Goal: Use online tool/utility: Use online tool/utility

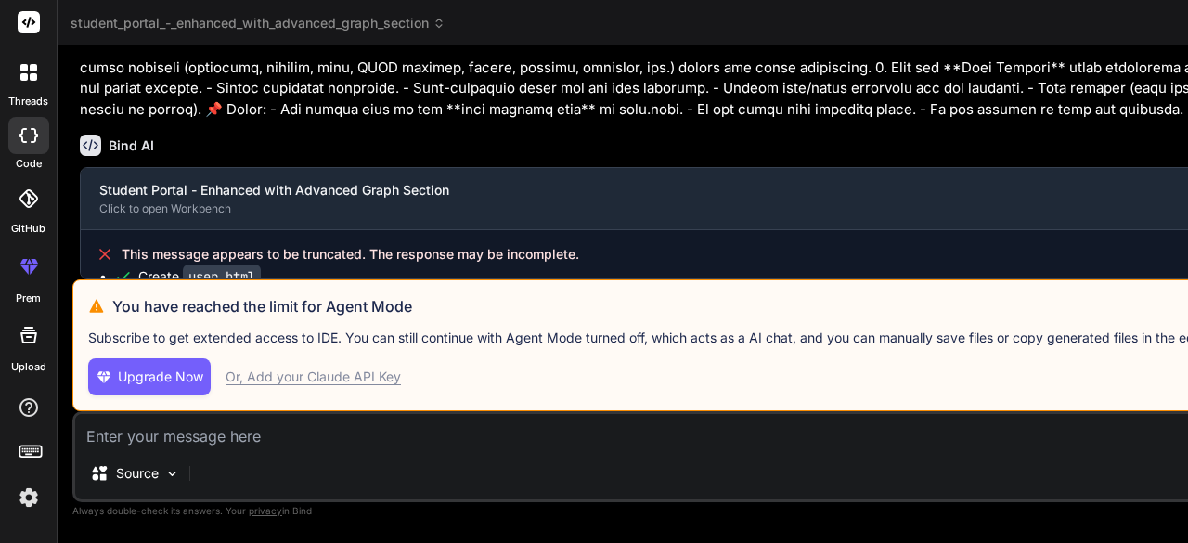
scroll to position [39539, 0]
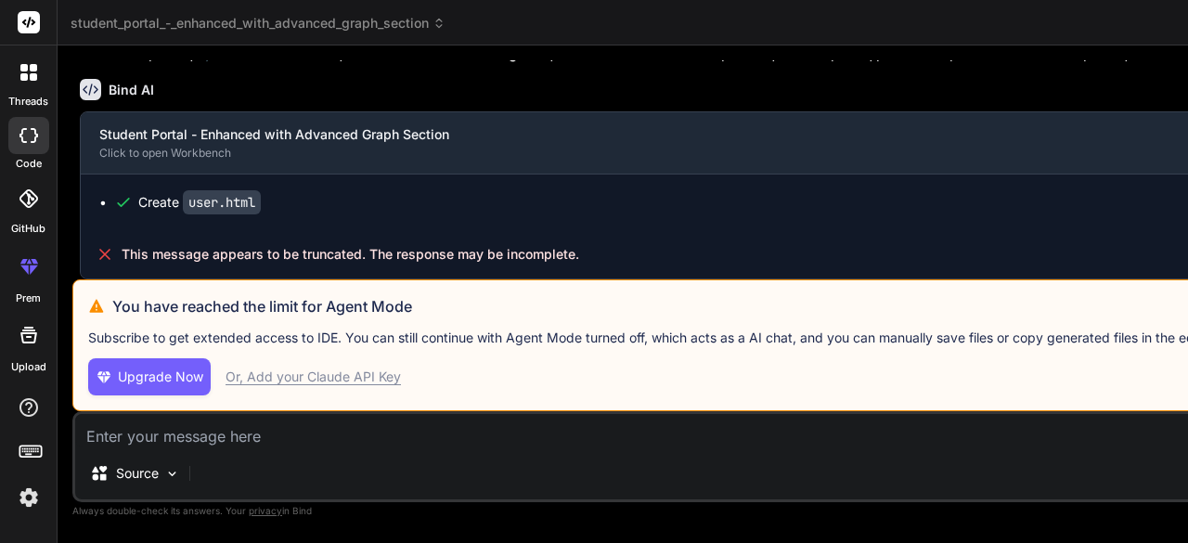
click at [24, 496] on img at bounding box center [29, 498] width 32 height 32
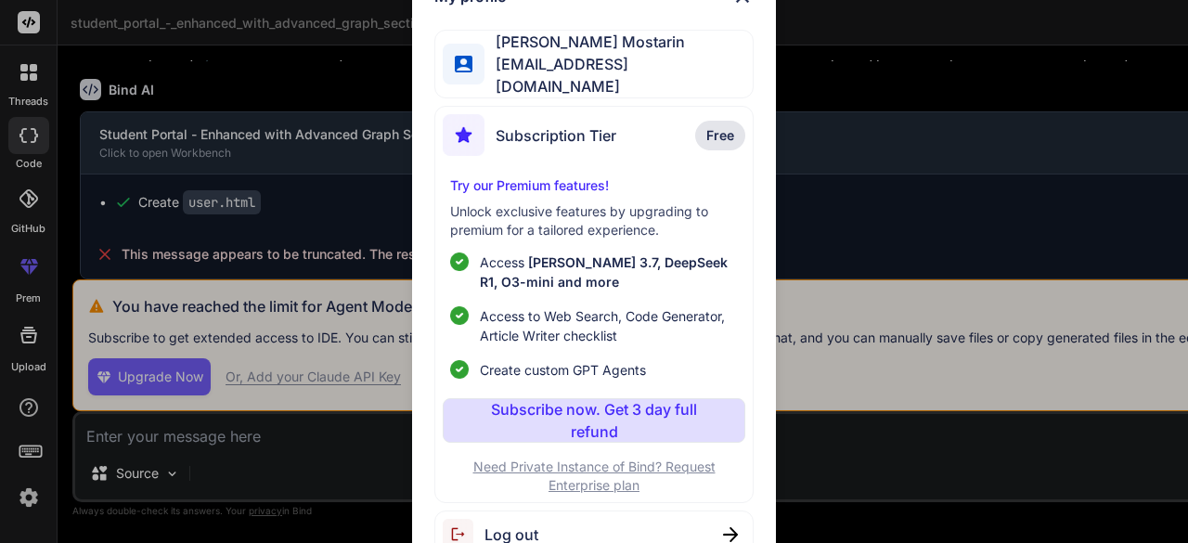
click at [496, 521] on span "Log out" at bounding box center [512, 534] width 54 height 22
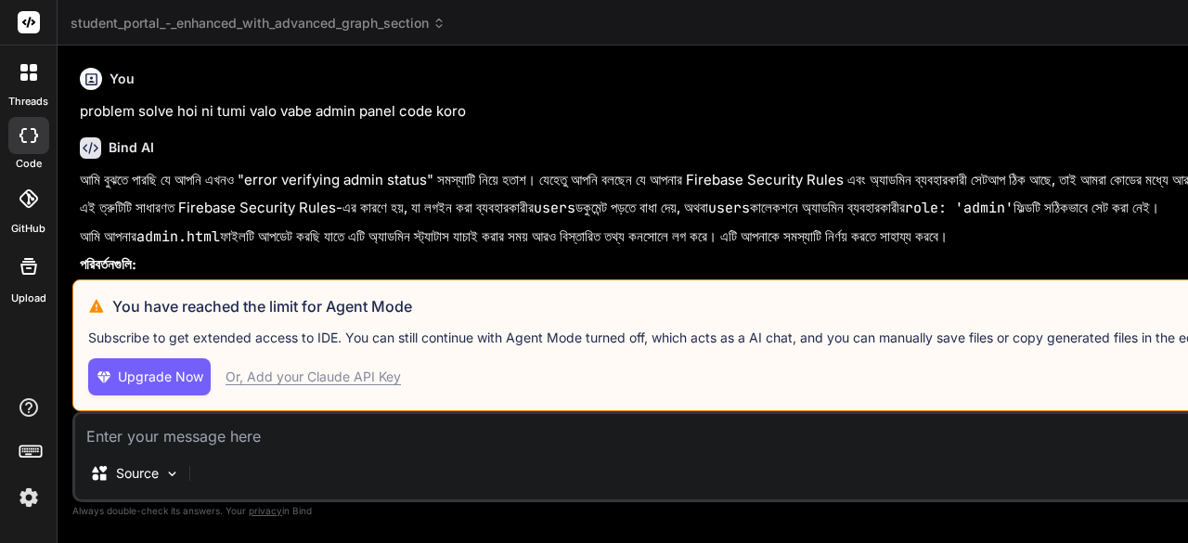
scroll to position [58, 0]
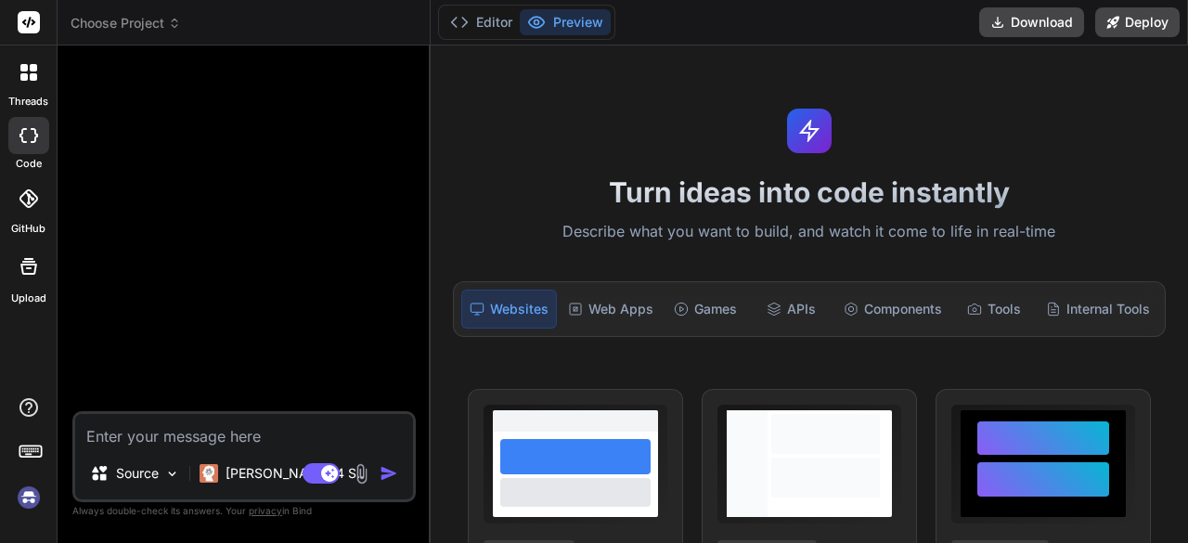
click at [28, 495] on img at bounding box center [29, 498] width 32 height 32
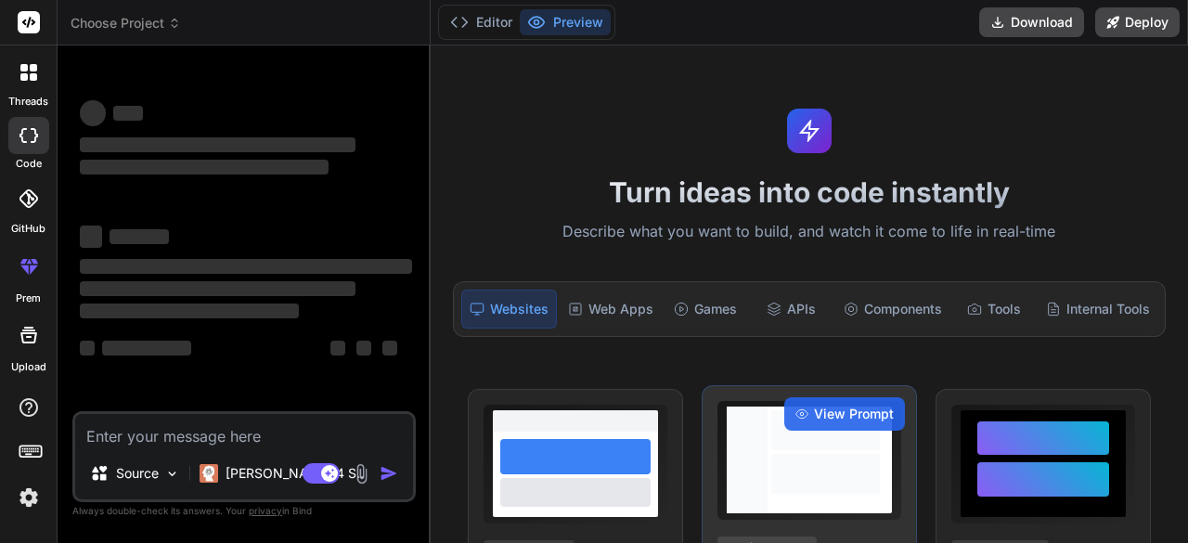
type textarea "x"
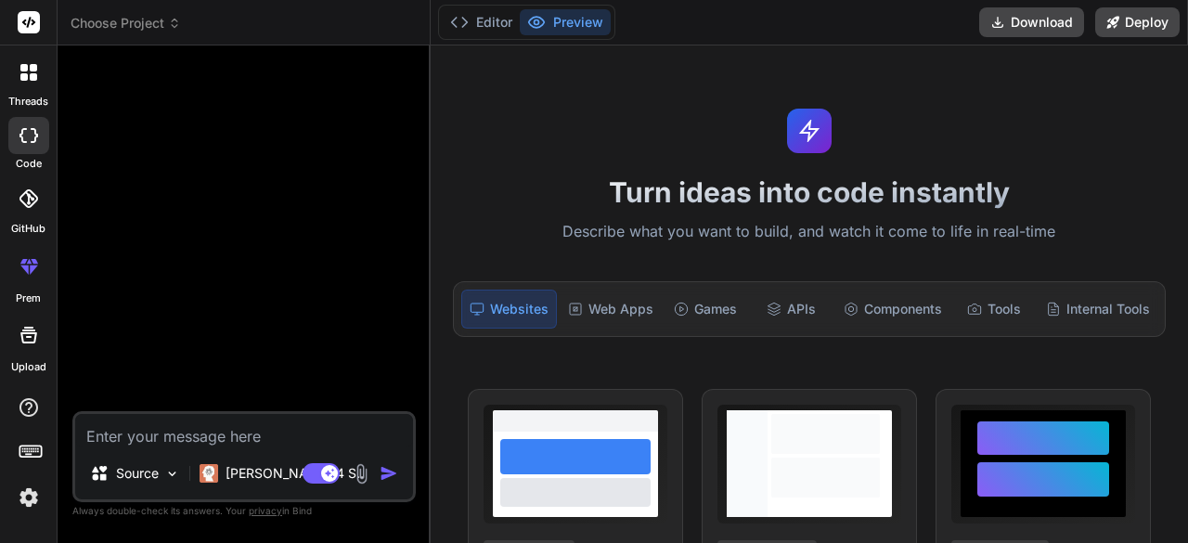
click at [135, 437] on textarea at bounding box center [244, 430] width 338 height 33
paste textarea "<!DOCTYPE html> <html lang="en"> <head> <meta charset="UTF-8"> <meta name="view…"
type textarea "<!DOCTYPE html> <html lang="en"> <head> <meta charset="UTF-8"> <meta name="view…"
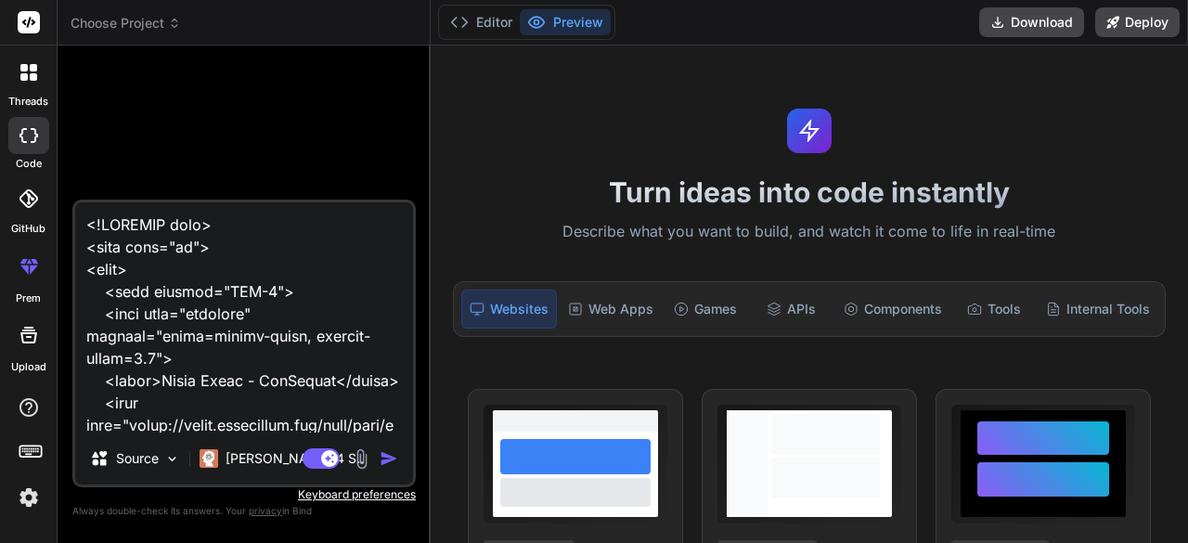
scroll to position [120093, 0]
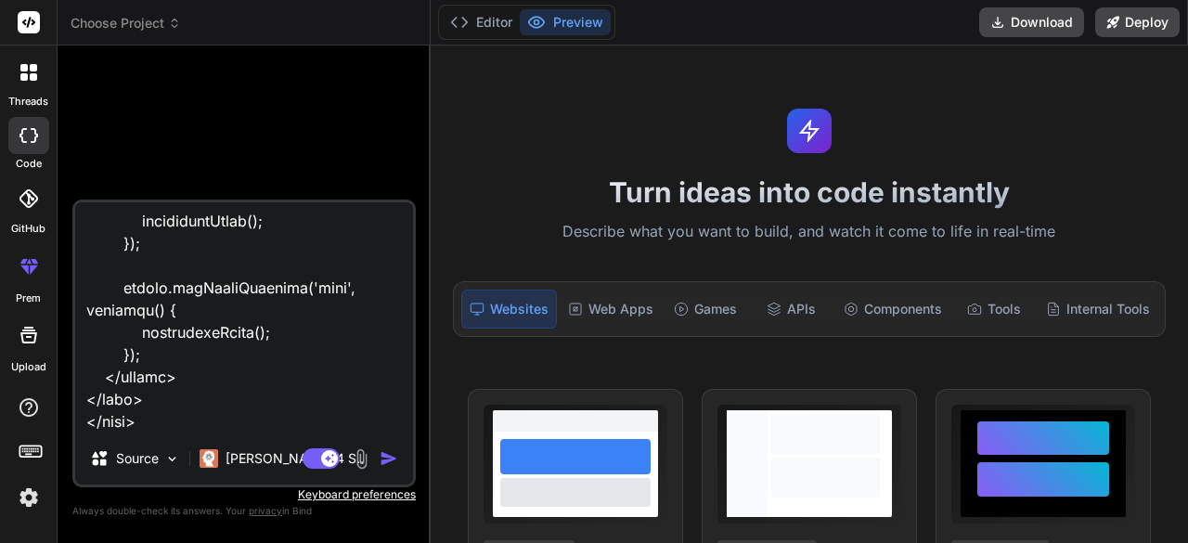
type textarea "x"
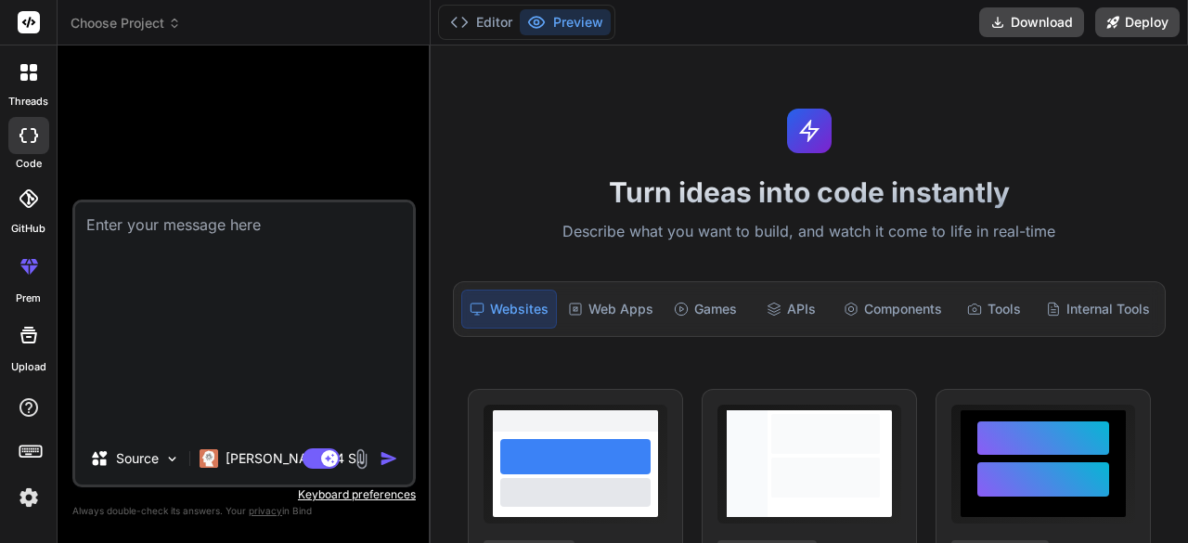
scroll to position [0, 0]
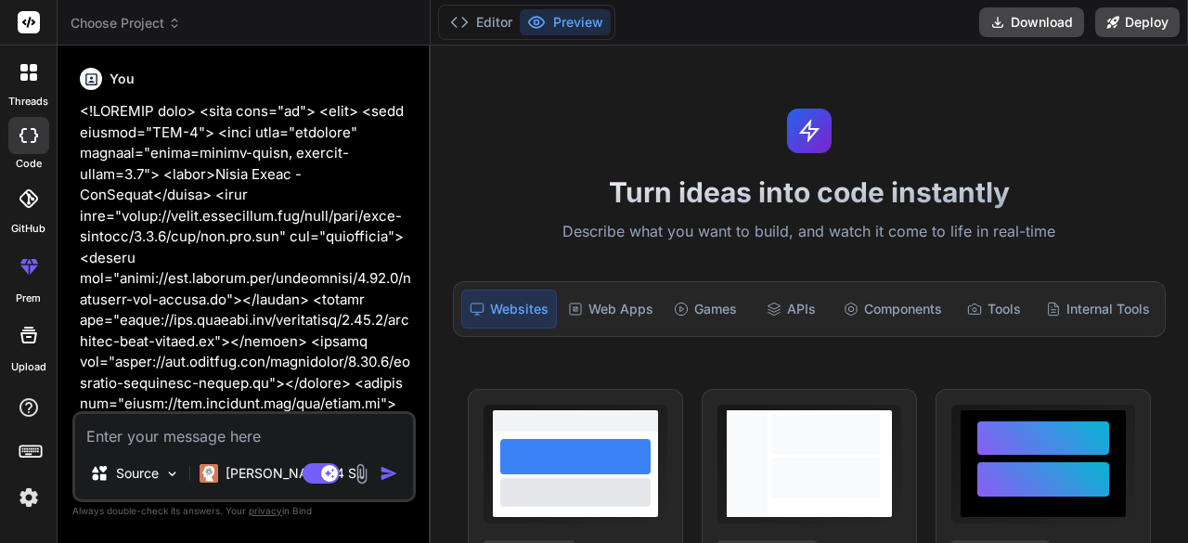
type textarea "x"
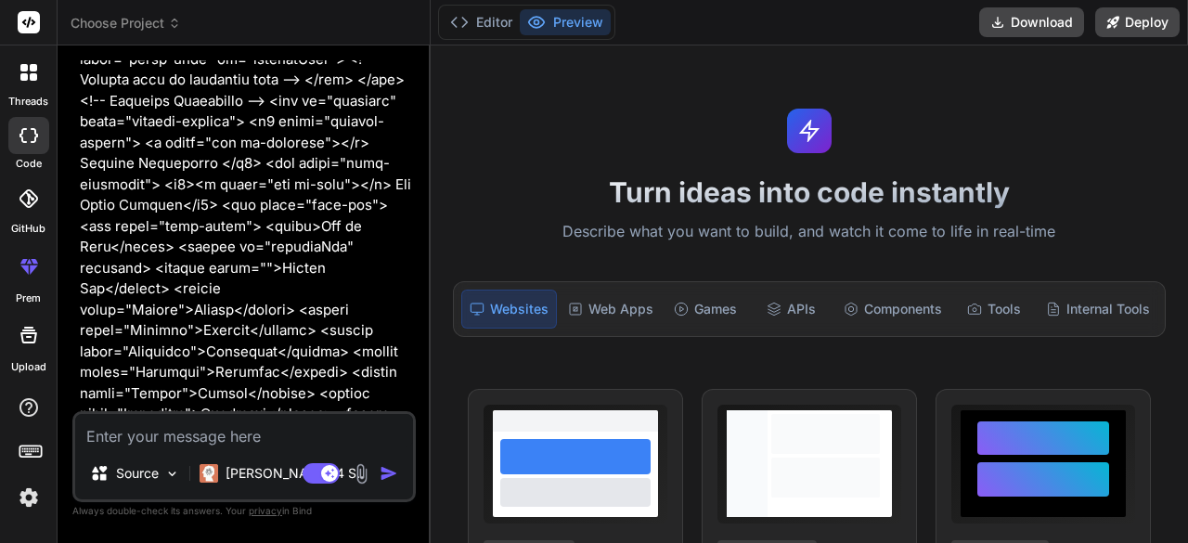
scroll to position [18095, 0]
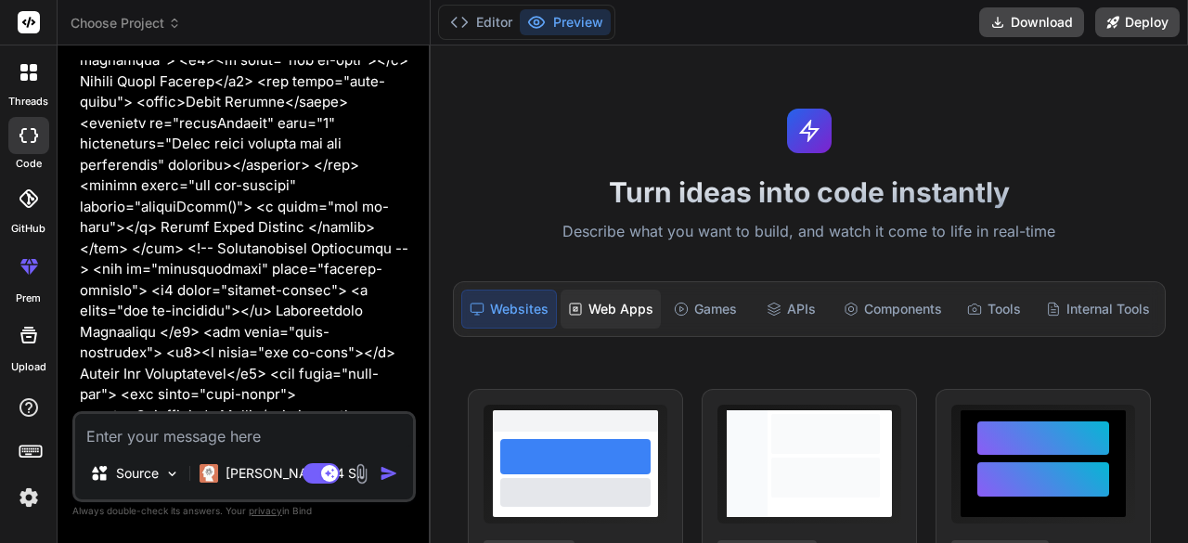
click at [589, 313] on div "Web Apps" at bounding box center [611, 309] width 100 height 39
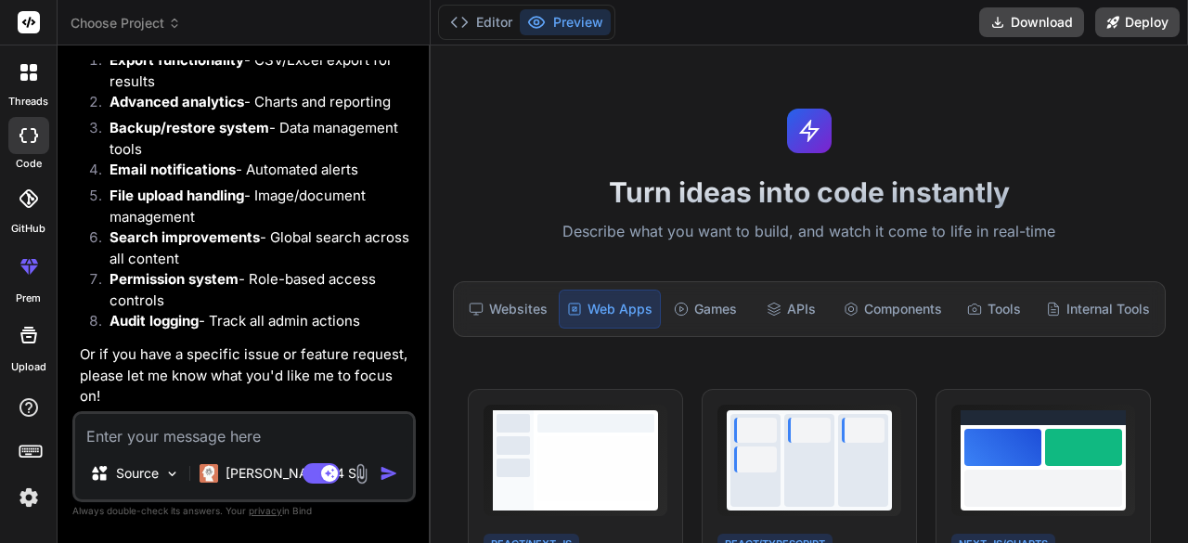
scroll to position [51000, 0]
click at [123, 433] on textarea at bounding box center [244, 430] width 338 height 33
paste textarea "You are given the file admin.html (admin panel). Regenerate the file with impro…"
type textarea "You are given the file admin.html (admin panel). Regenerate the file with impro…"
type textarea "x"
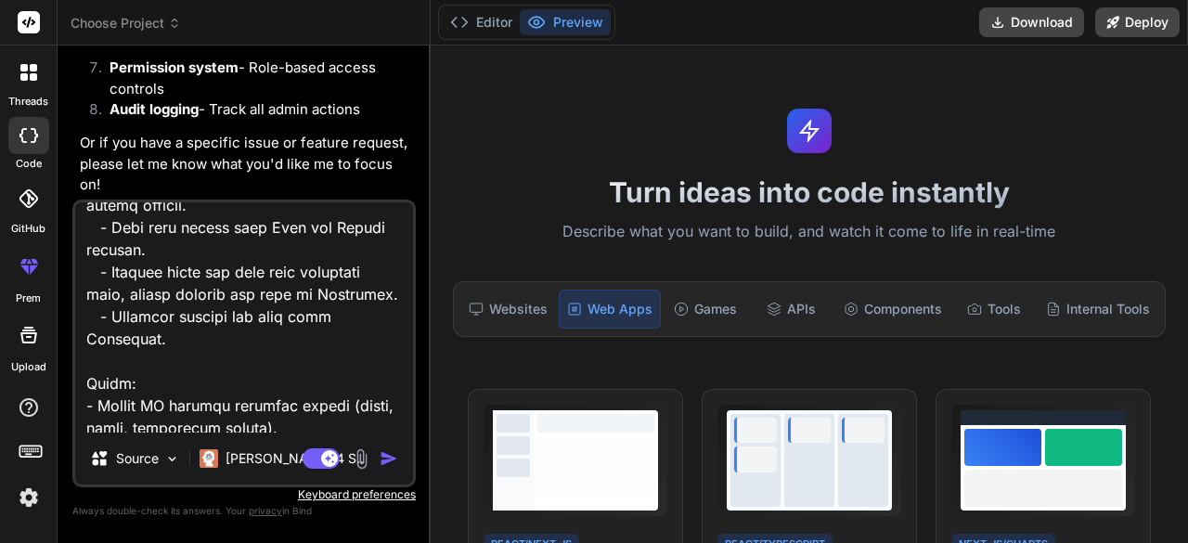
scroll to position [650, 0]
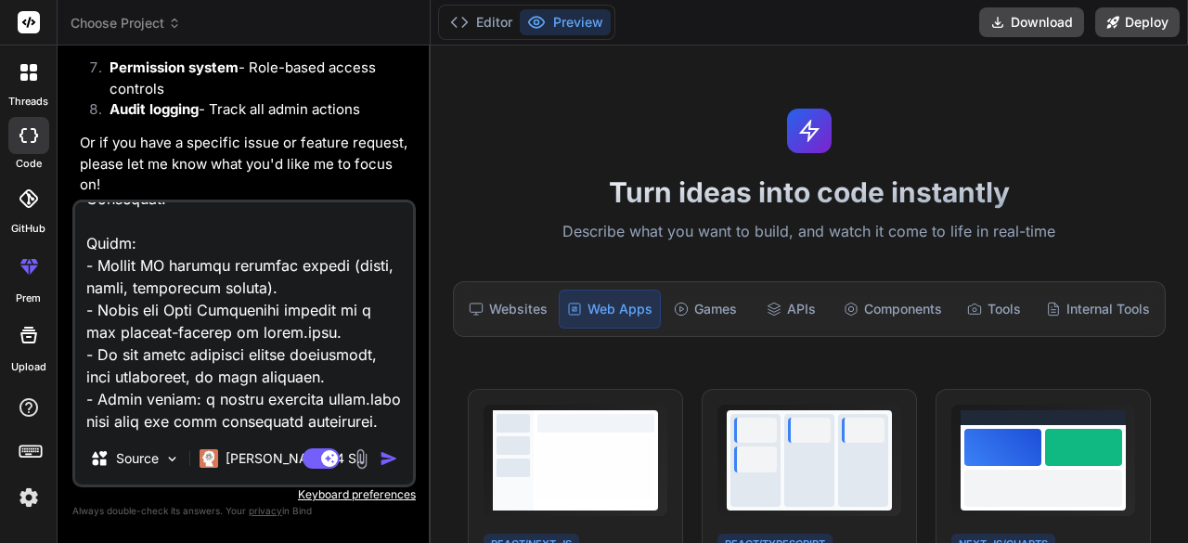
type textarea "You are given the file admin.html (admin panel). Regenerate the file with impro…"
click at [392, 459] on img "button" at bounding box center [389, 458] width 19 height 19
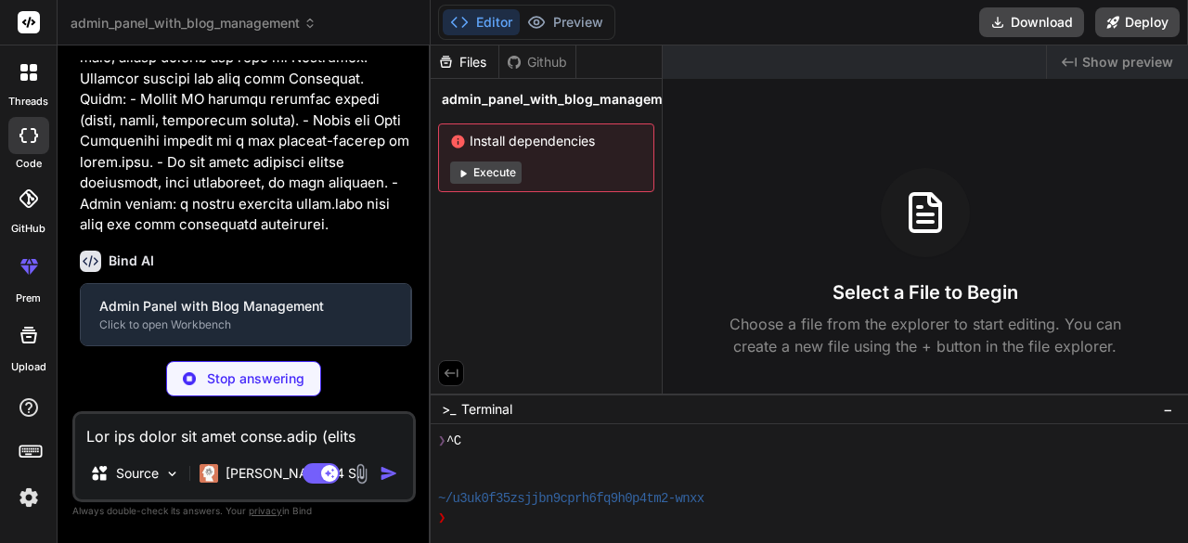
scroll to position [51694, 0]
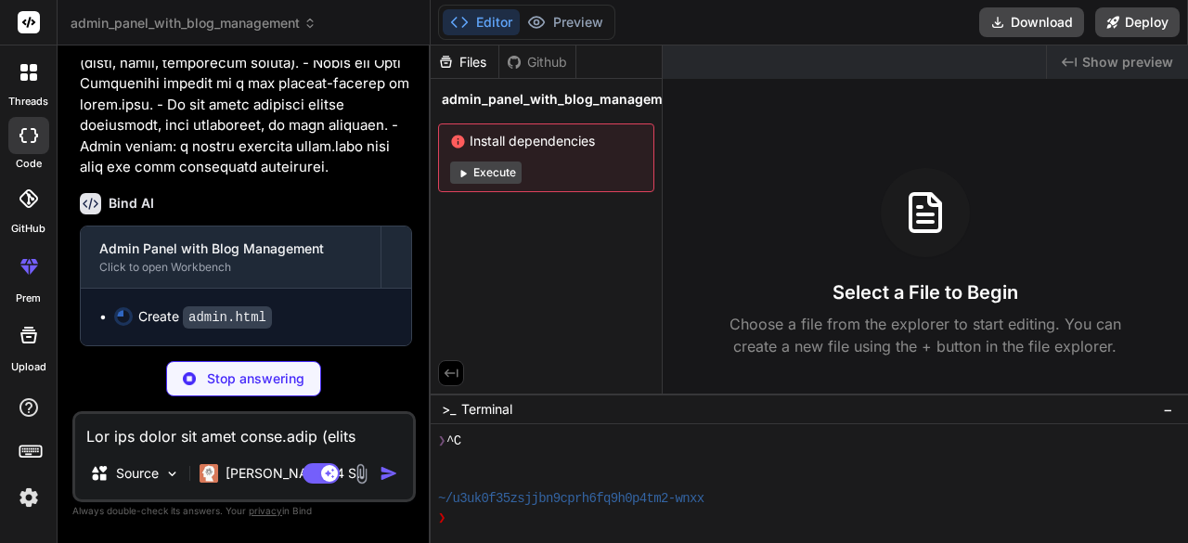
click at [485, 173] on button "Execute" at bounding box center [485, 173] width 71 height 22
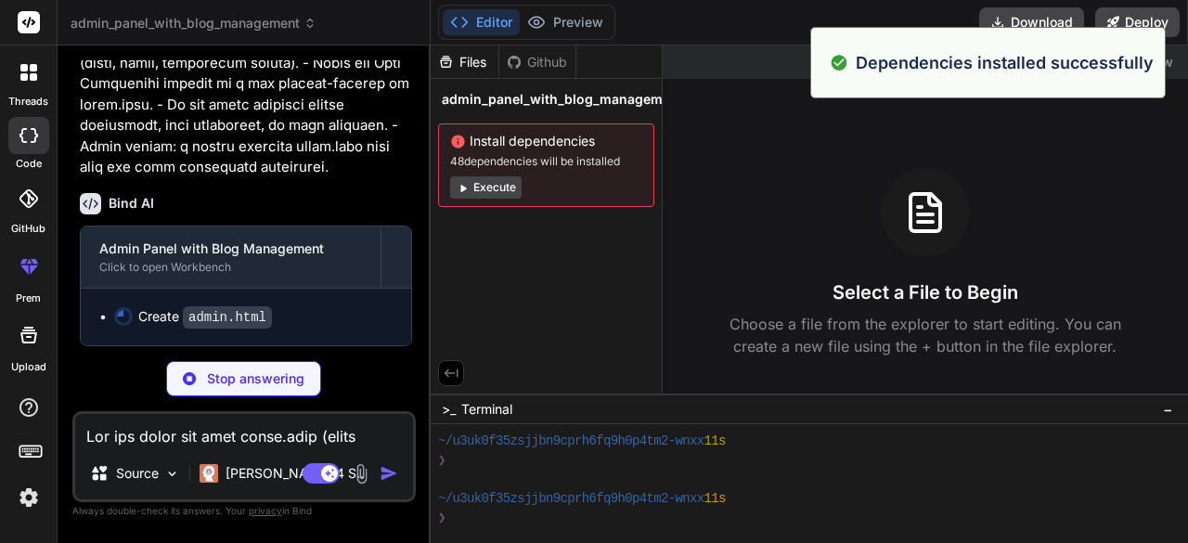
scroll to position [345, 0]
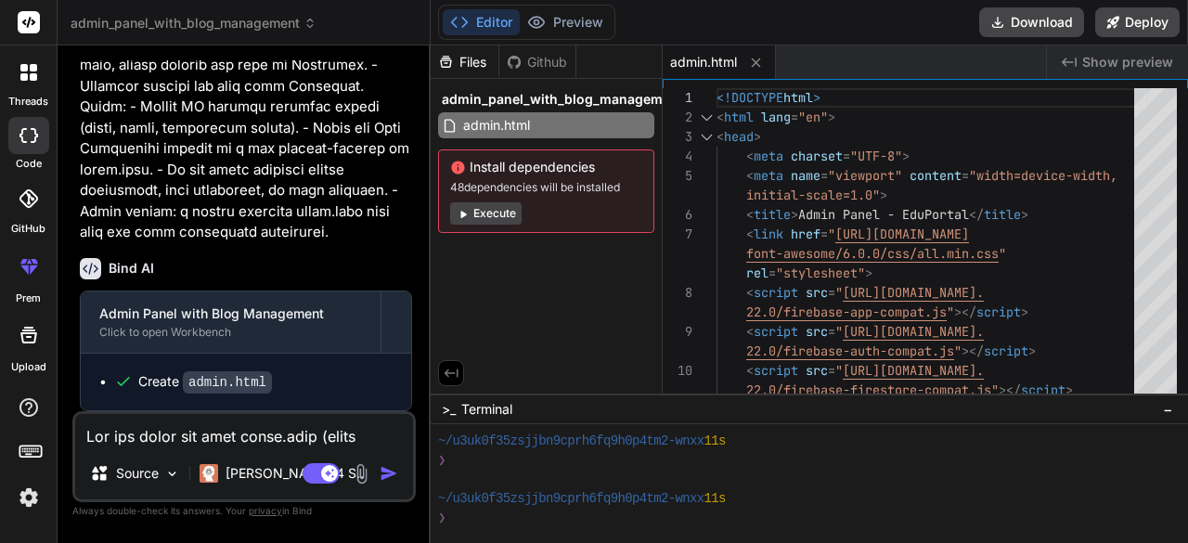
type textarea "x"
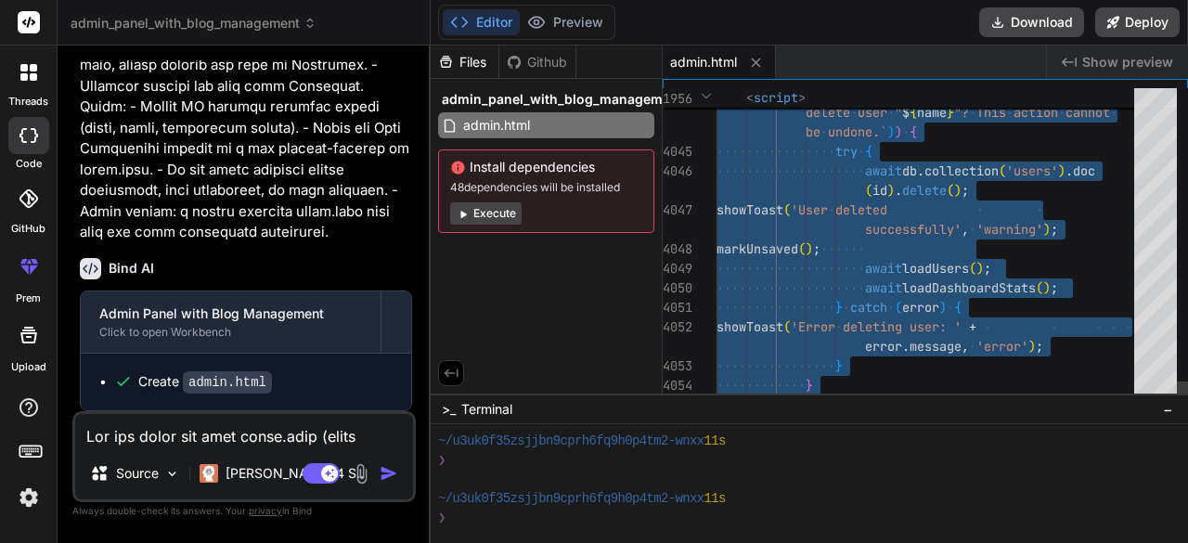
type textarea "<!DOCTYPE html> <html lang="en"> <head> <meta charset="UTF-8"> <meta name="view…"
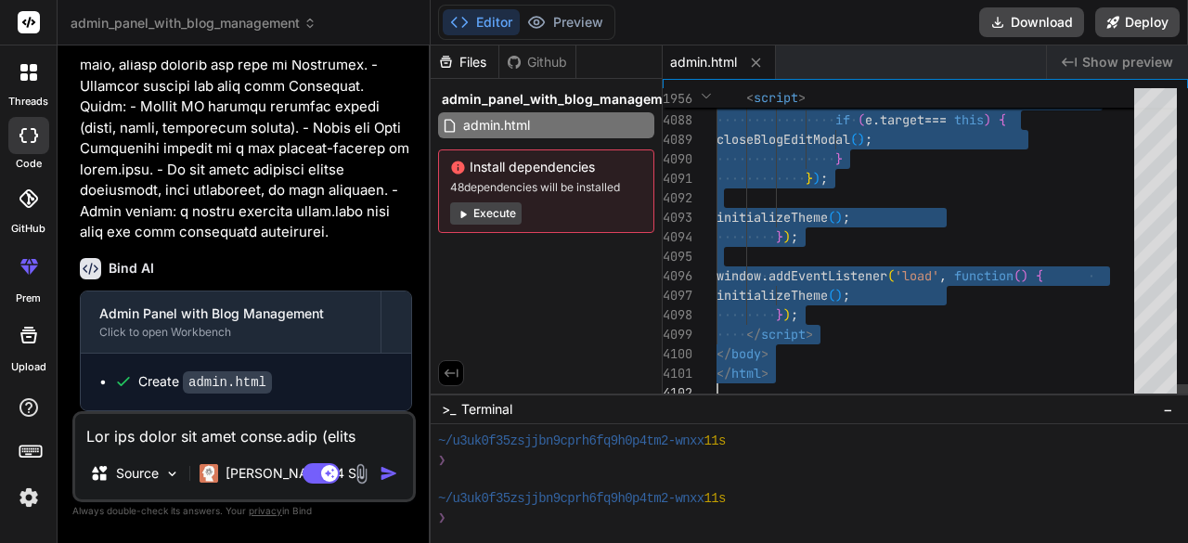
drag, startPoint x: 719, startPoint y: 92, endPoint x: 1140, endPoint y: 587, distance: 649.3
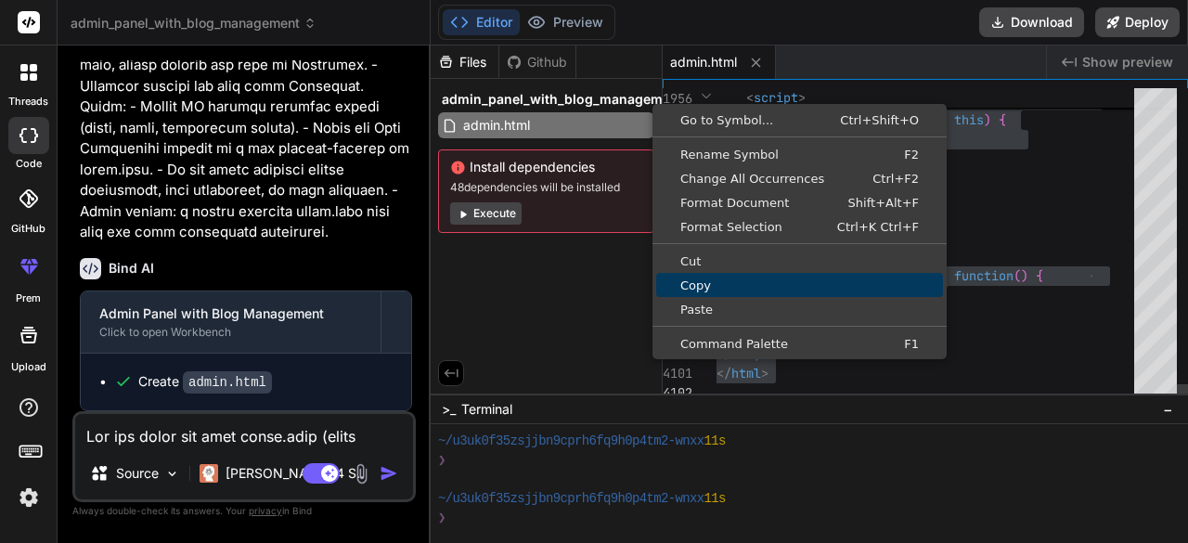
click at [716, 276] on link "Copy" at bounding box center [799, 285] width 287 height 24
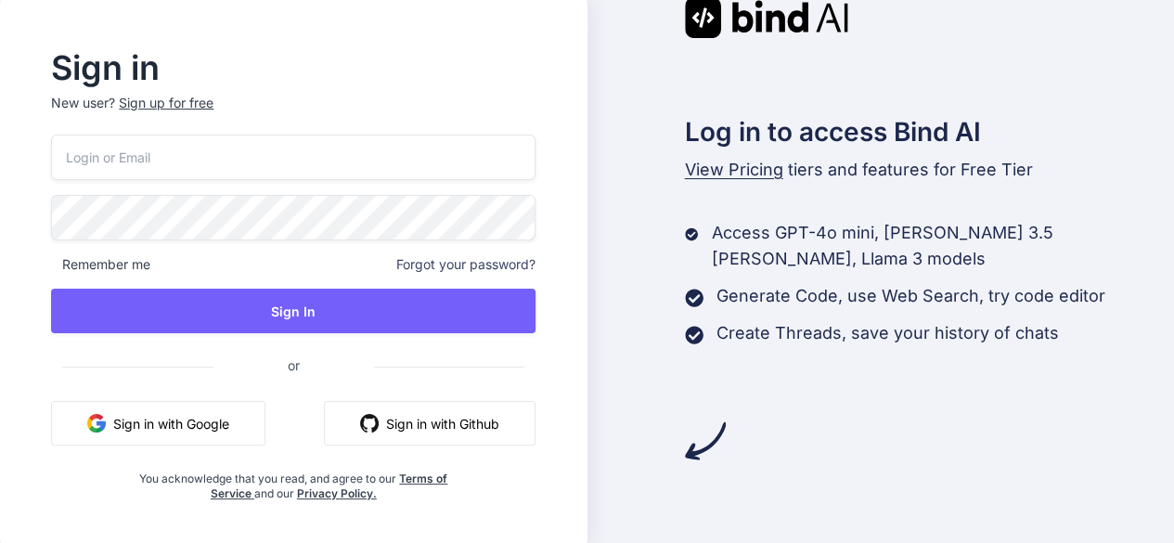
click at [142, 415] on button "Sign in with Google" at bounding box center [158, 423] width 214 height 45
